Goal: Task Accomplishment & Management: Manage account settings

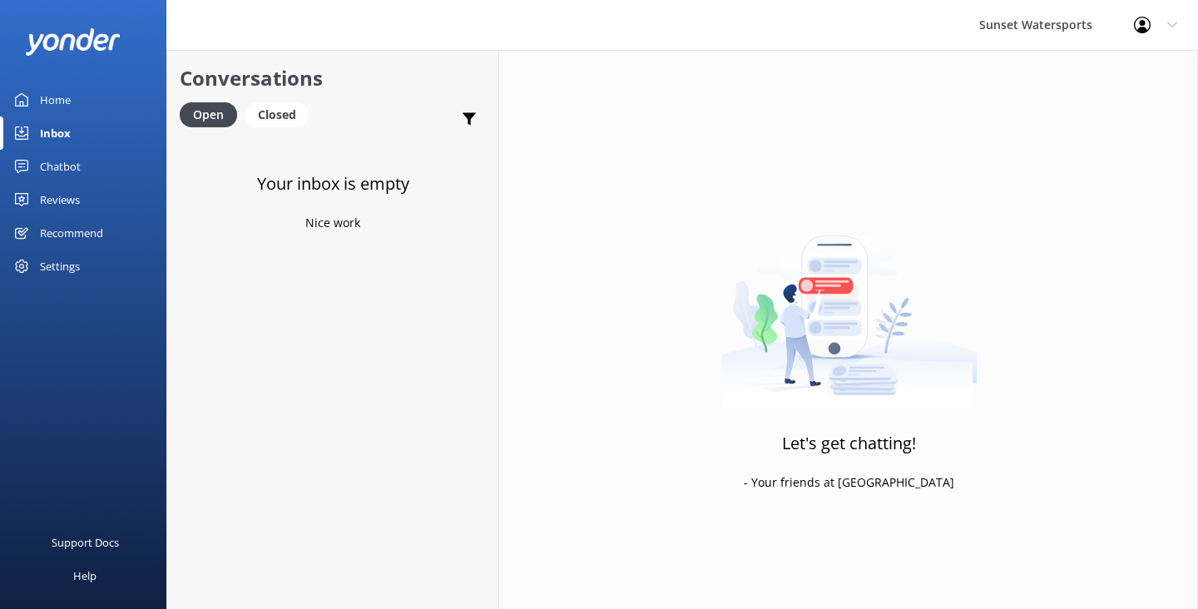
click at [73, 126] on link "Inbox" at bounding box center [83, 132] width 166 height 33
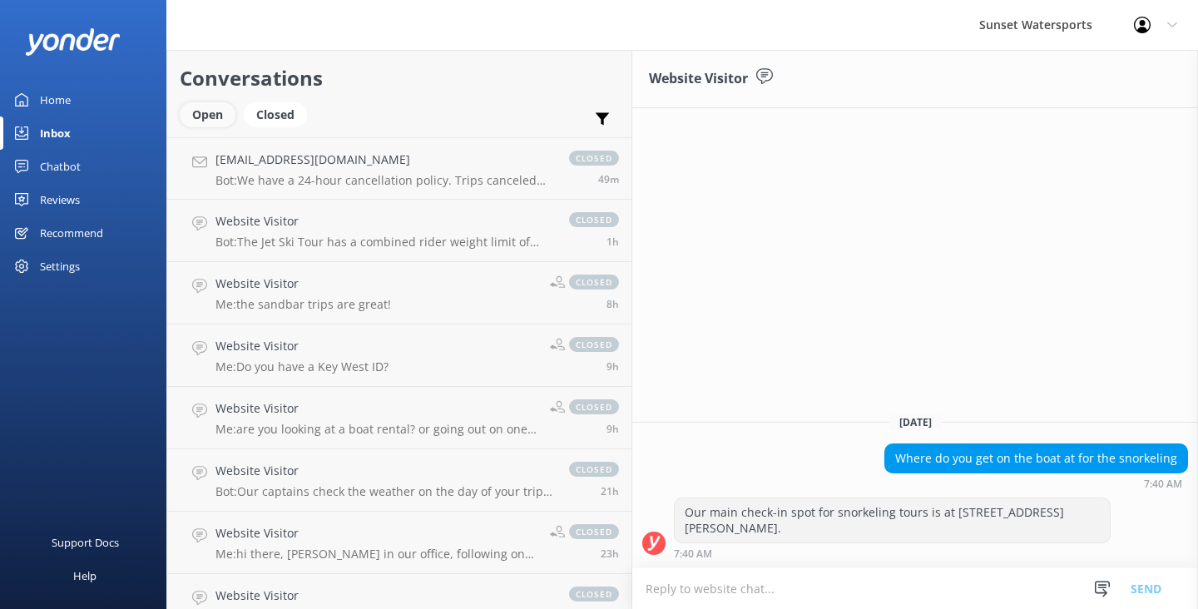
click at [219, 117] on div "Open" at bounding box center [208, 114] width 56 height 25
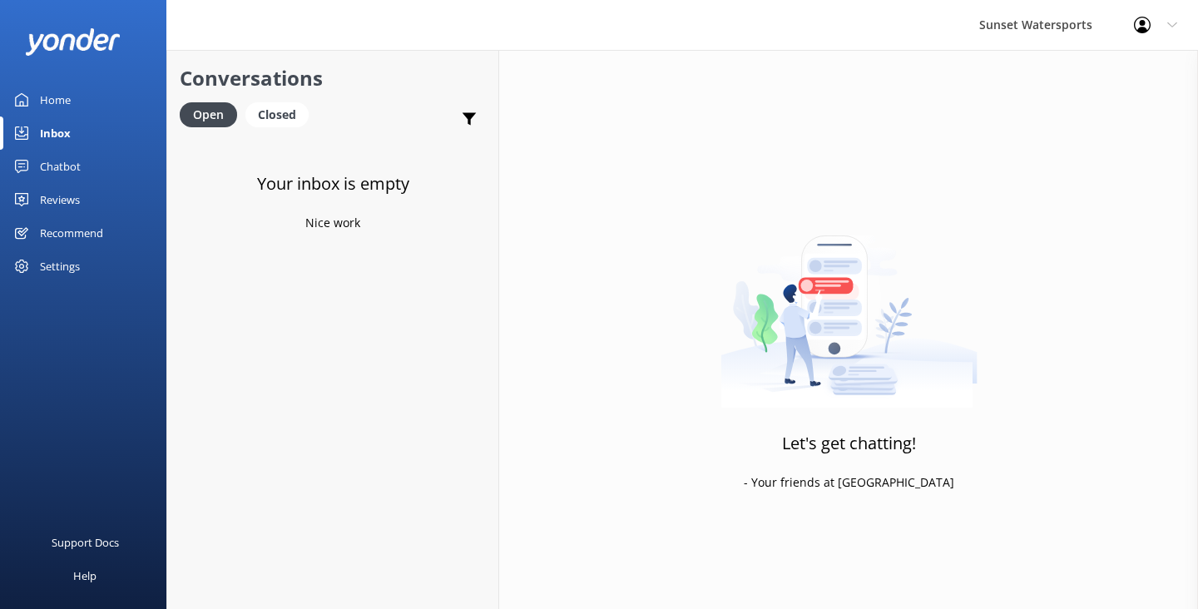
click at [74, 135] on link "Inbox" at bounding box center [83, 132] width 166 height 33
click at [62, 134] on div "Inbox" at bounding box center [55, 132] width 31 height 33
click at [72, 134] on link "Inbox" at bounding box center [83, 132] width 166 height 33
